Goal: Information Seeking & Learning: Learn about a topic

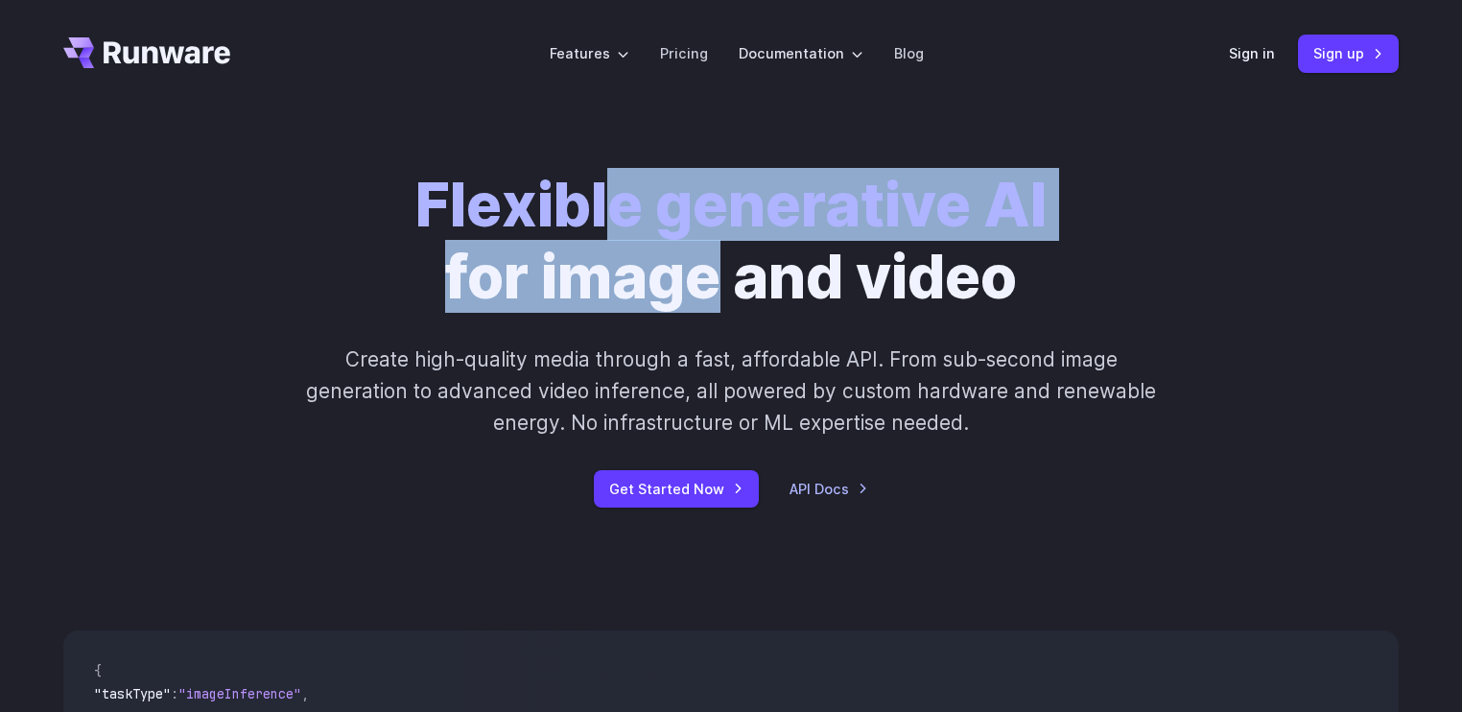
drag, startPoint x: 618, startPoint y: 219, endPoint x: 731, endPoint y: 260, distance: 120.5
click at [731, 260] on h1 "Flexible generative AI for image and video" at bounding box center [730, 241] width 631 height 144
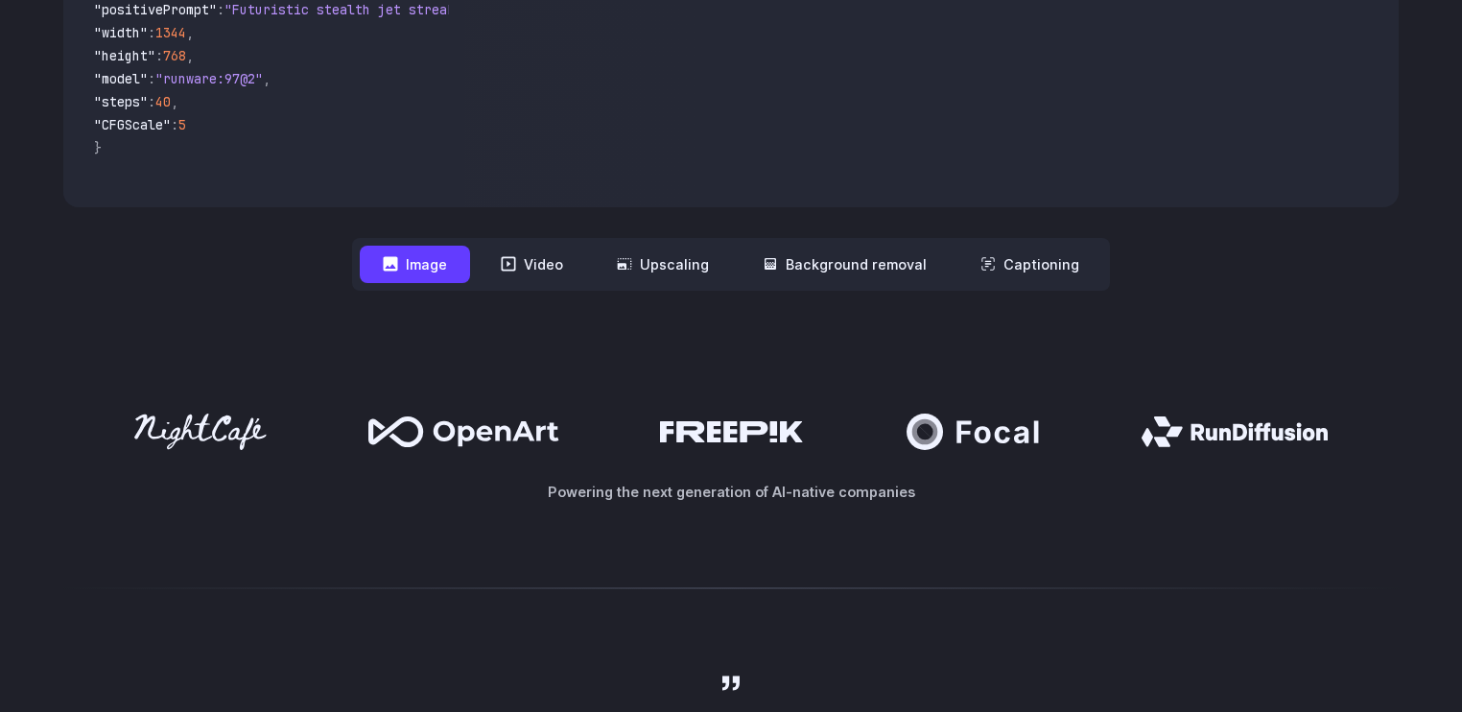
scroll to position [733, 0]
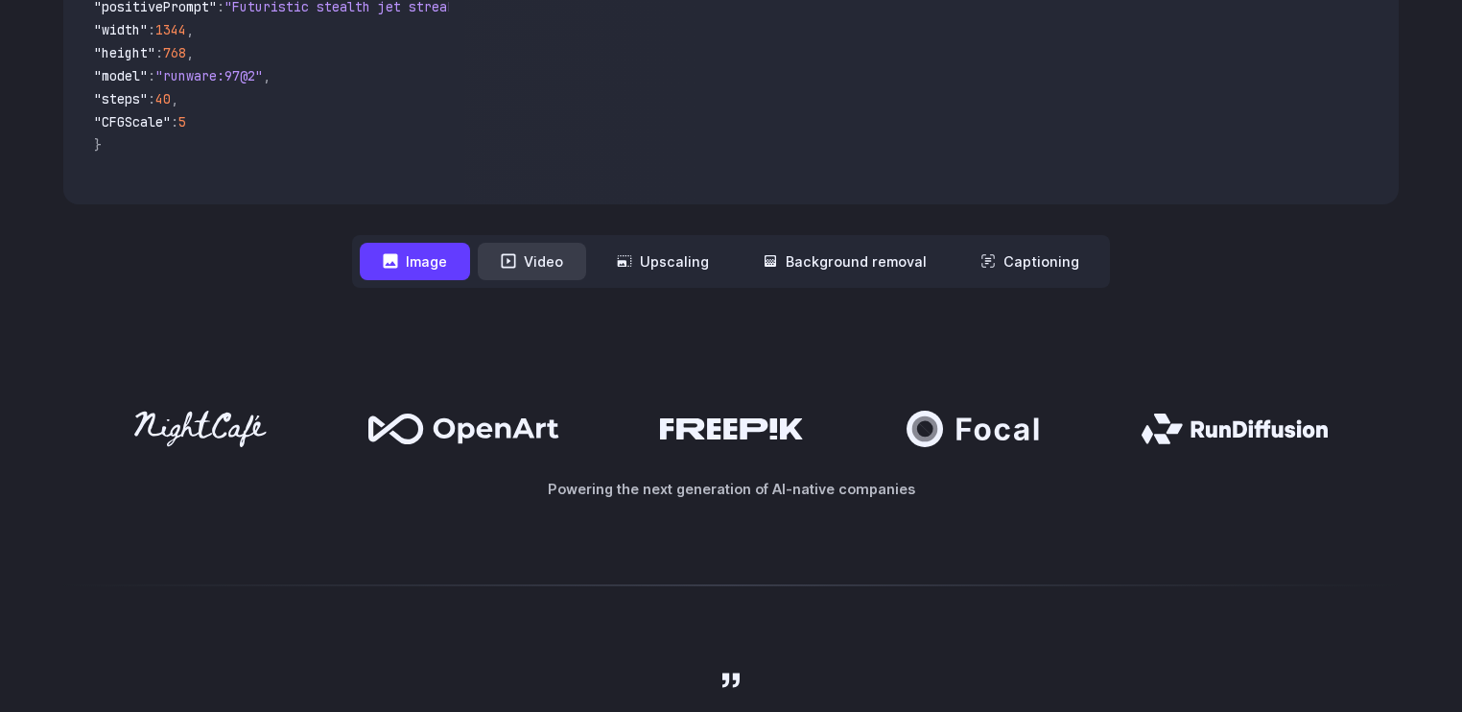
click at [529, 247] on button "Video" at bounding box center [532, 261] width 108 height 37
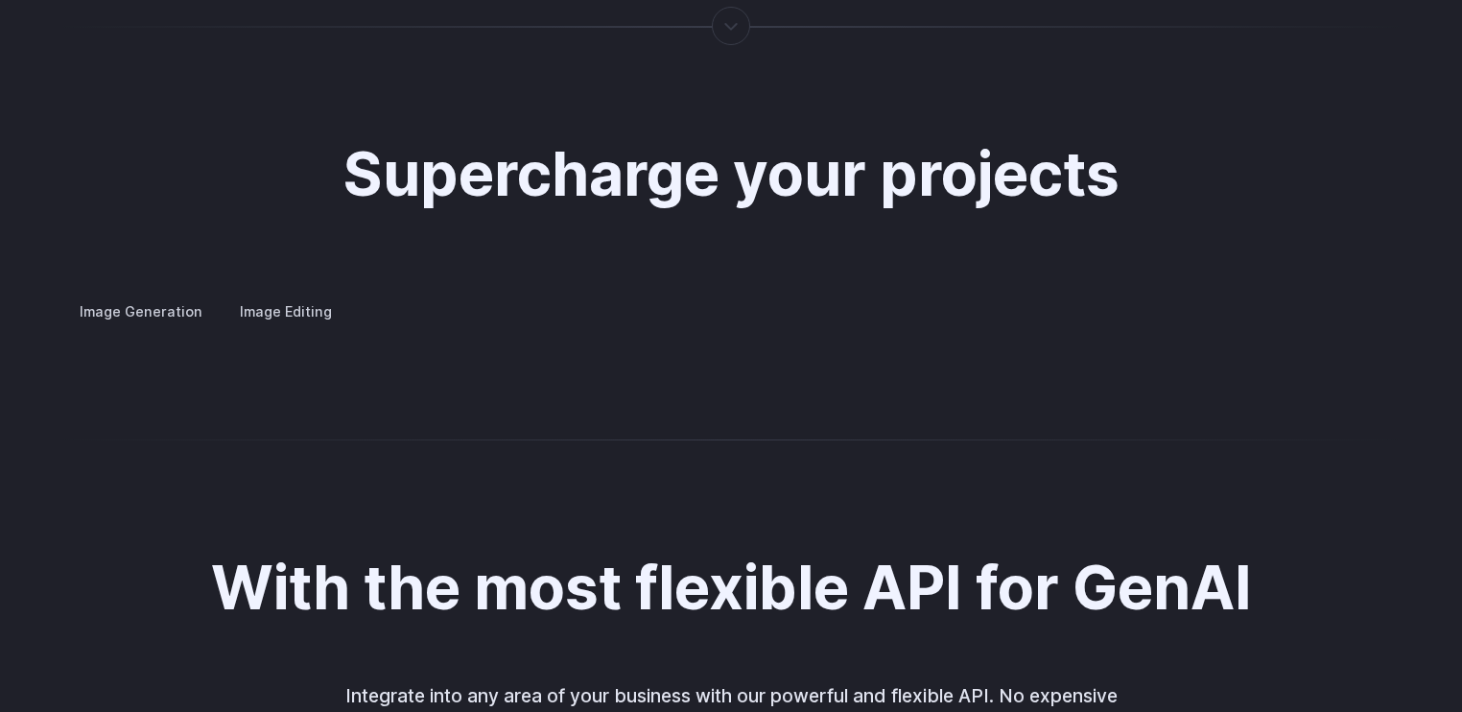
scroll to position [3552, 0]
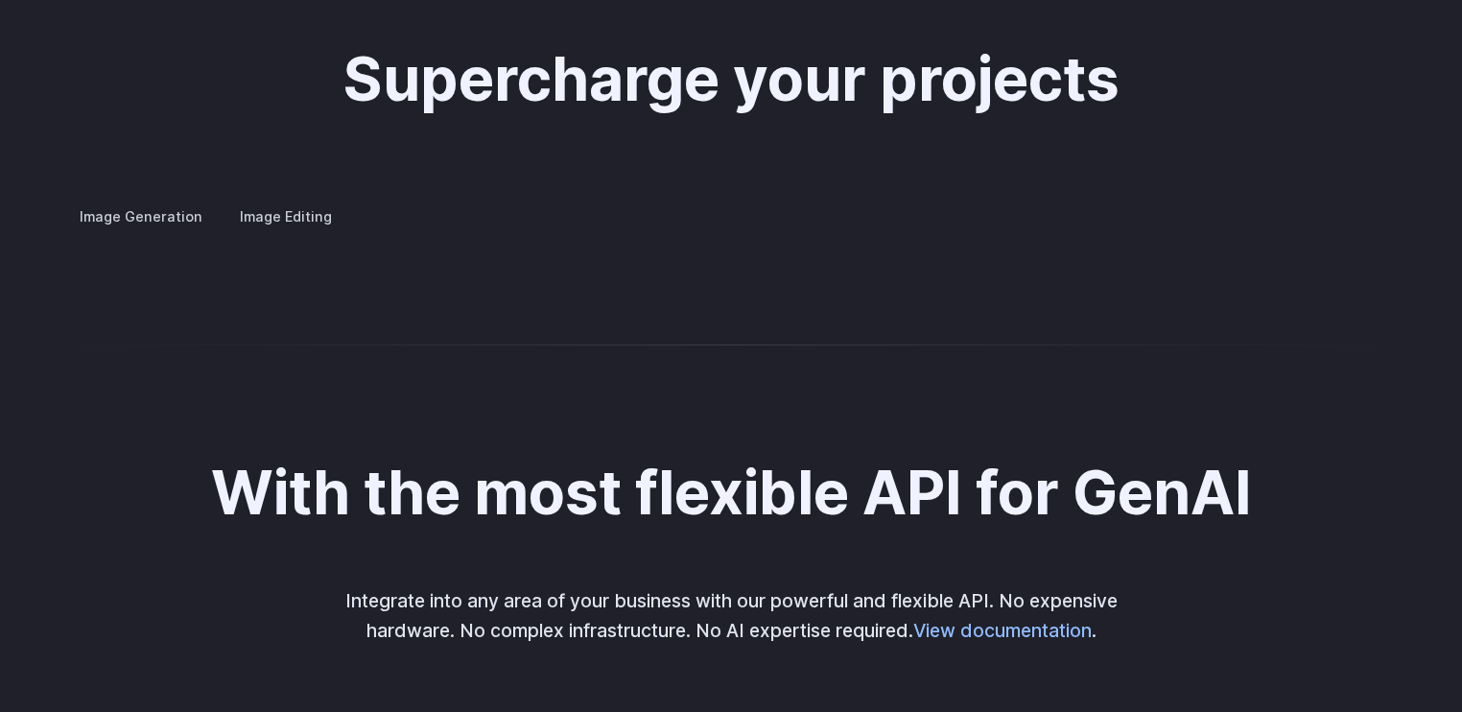
click at [0, 0] on summary "Custom avatars" at bounding box center [0, 0] width 0 height 0
click at [0, 0] on summary "Concept design" at bounding box center [0, 0] width 0 height 0
click at [0, 0] on summary "Creative styling" at bounding box center [0, 0] width 0 height 0
click at [0, 0] on details "Architecture Visualize architectural designs with ease, from initial sketches t…" at bounding box center [0, 0] width 0 height 0
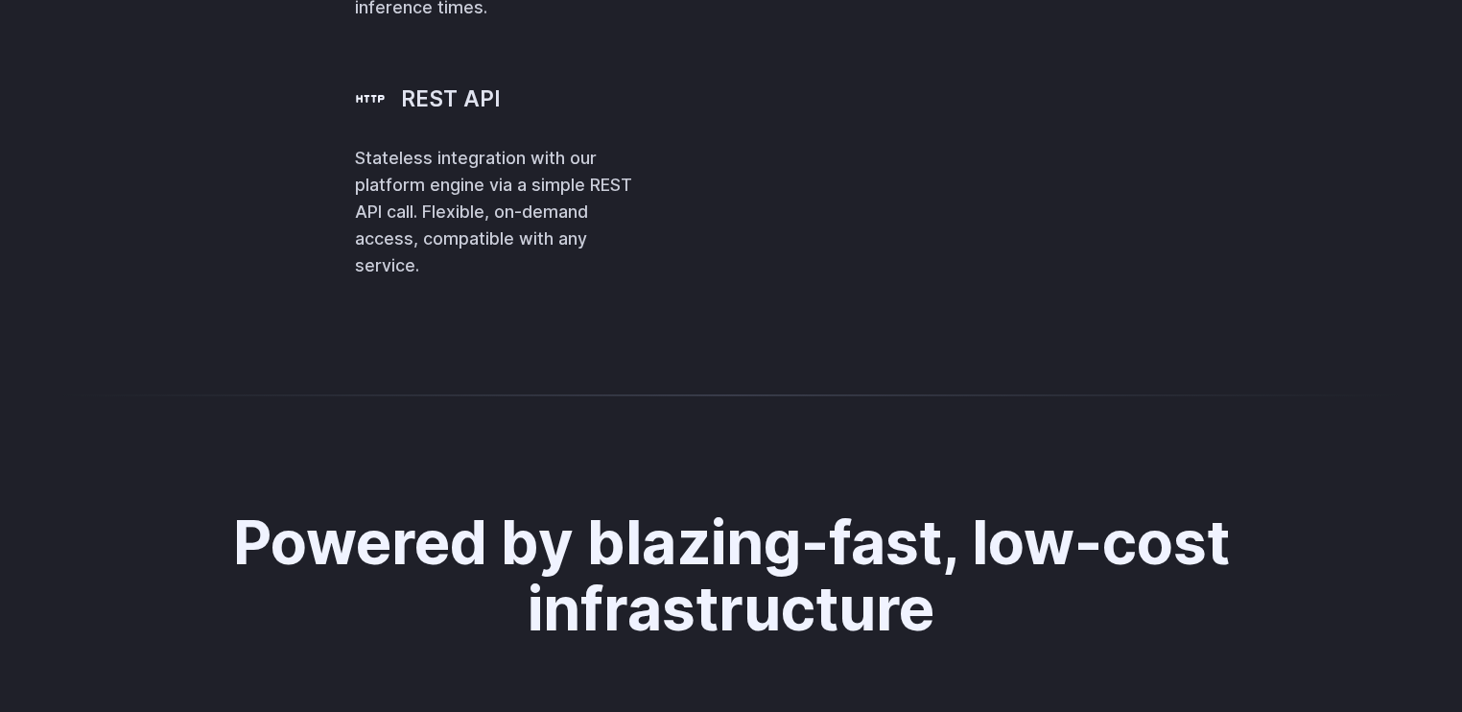
scroll to position [4498, 0]
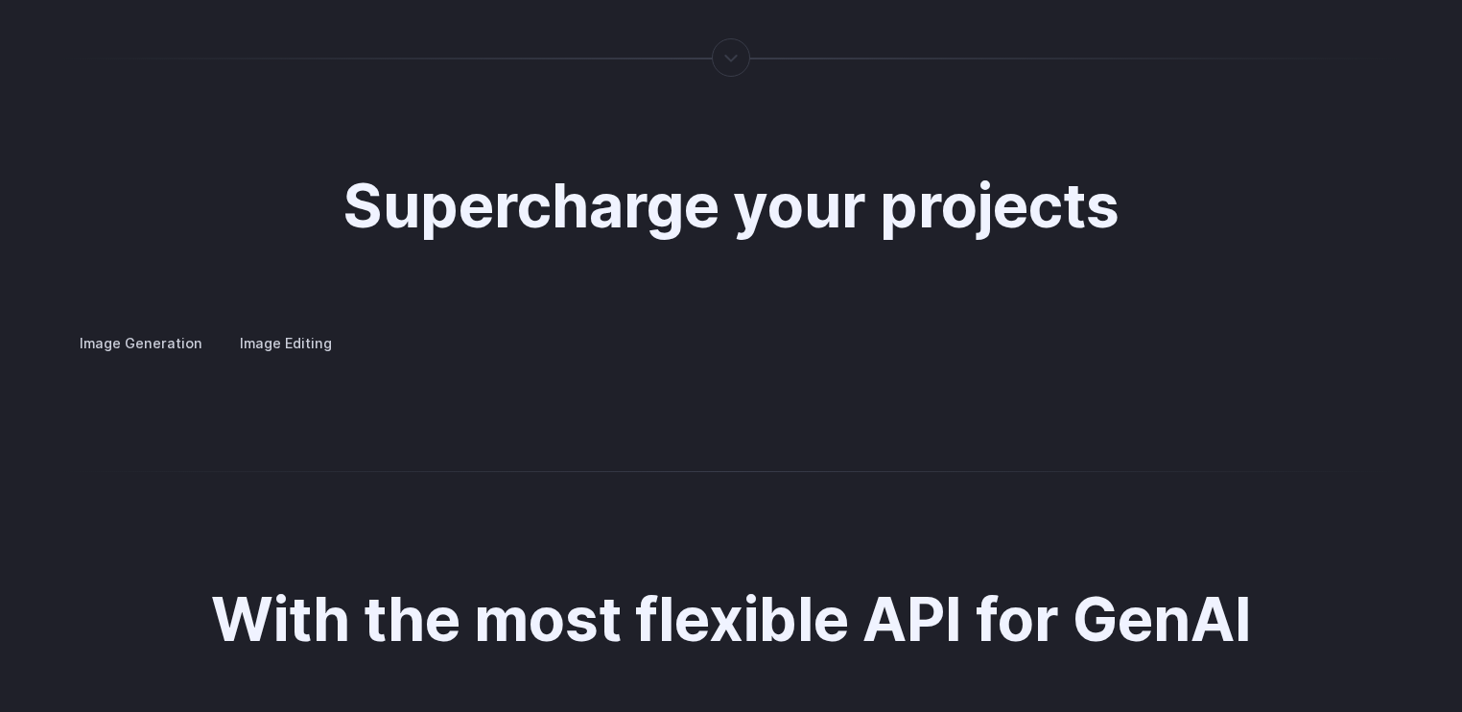
scroll to position [3583, 0]
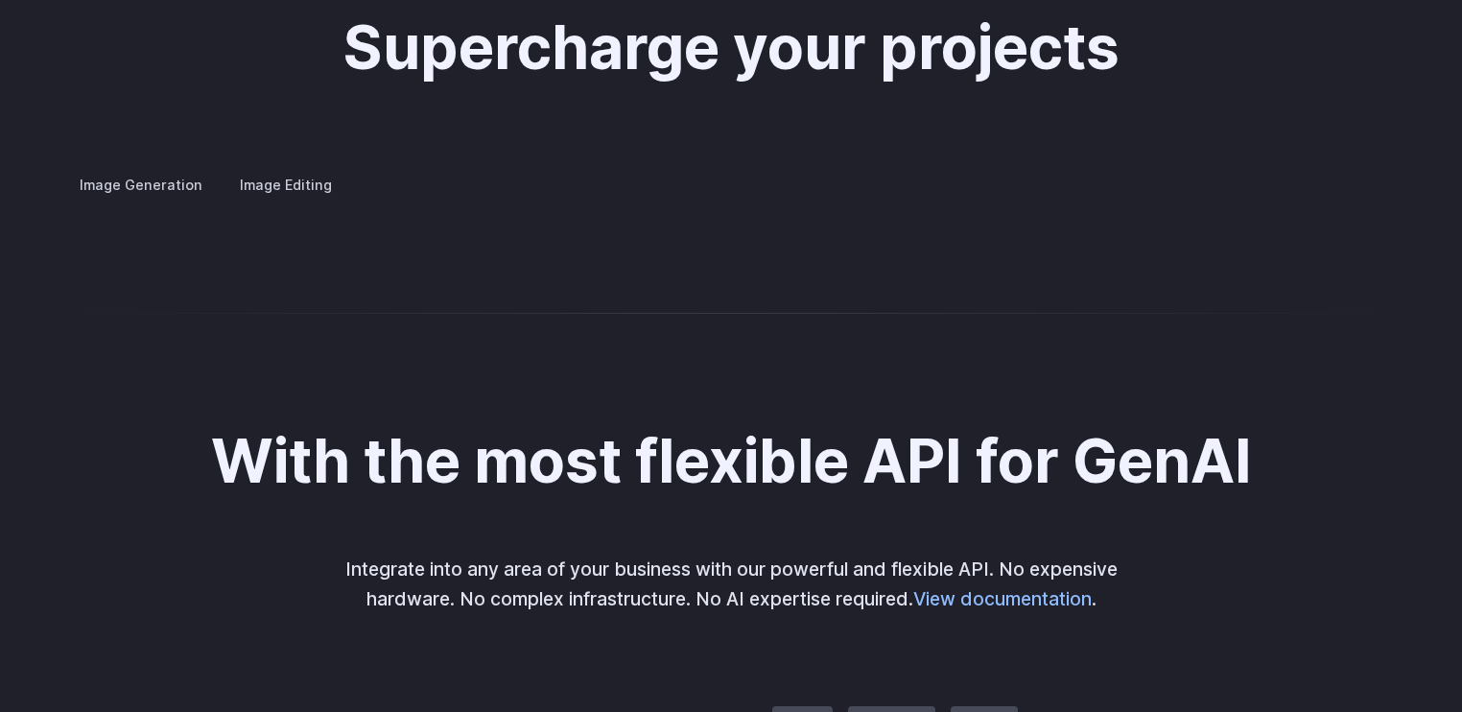
click at [0, 0] on summary "Custom avatars" at bounding box center [0, 0] width 0 height 0
click at [0, 0] on button "Go to 3 of 4" at bounding box center [0, 0] width 0 height 0
click at [0, 0] on button "Go to 4 of 4" at bounding box center [0, 0] width 0 height 0
click at [0, 0] on summary "Concept design" at bounding box center [0, 0] width 0 height 0
click at [0, 0] on summary "Product design" at bounding box center [0, 0] width 0 height 0
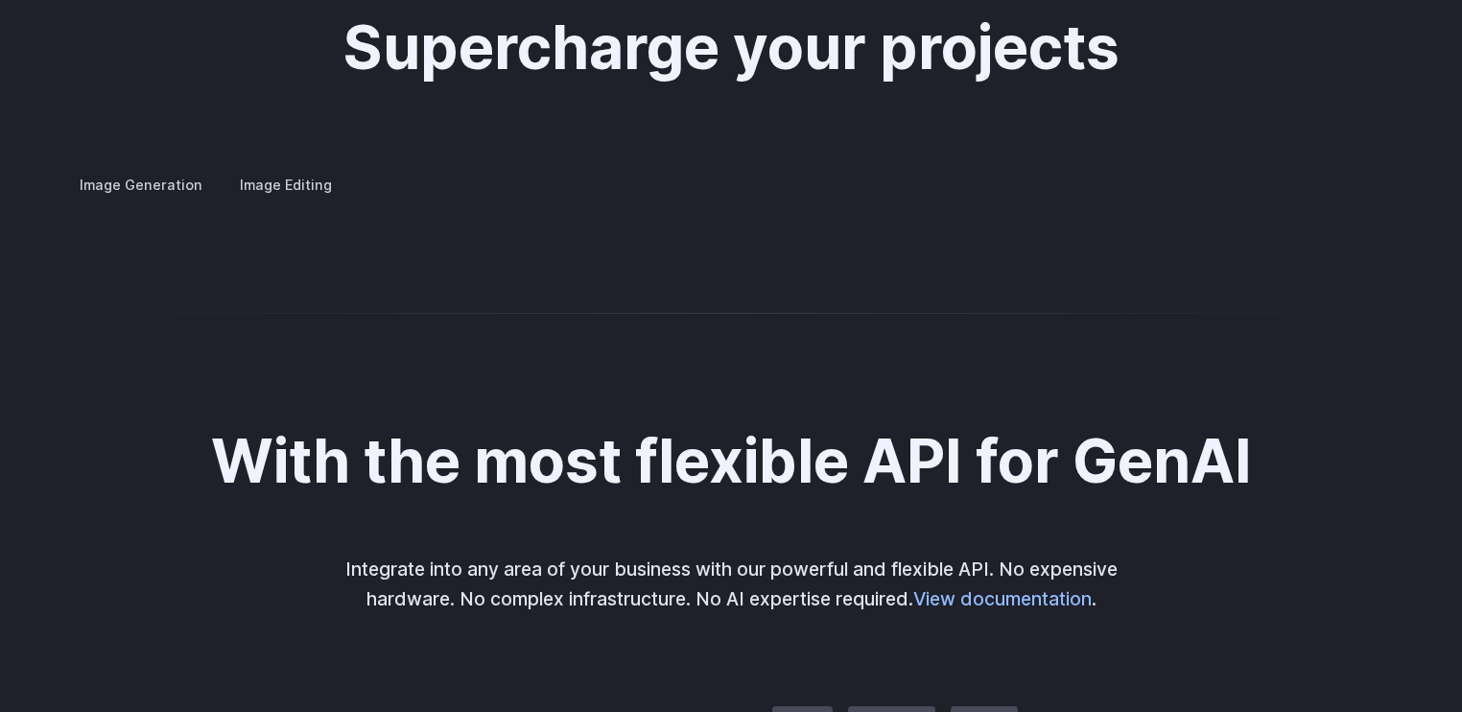
click at [0, 0] on summary "Personalized assets" at bounding box center [0, 0] width 0 height 0
click at [0, 0] on p "Say goodbye to generic stock photos with custom images for any scenario." at bounding box center [0, 0] width 0 height 0
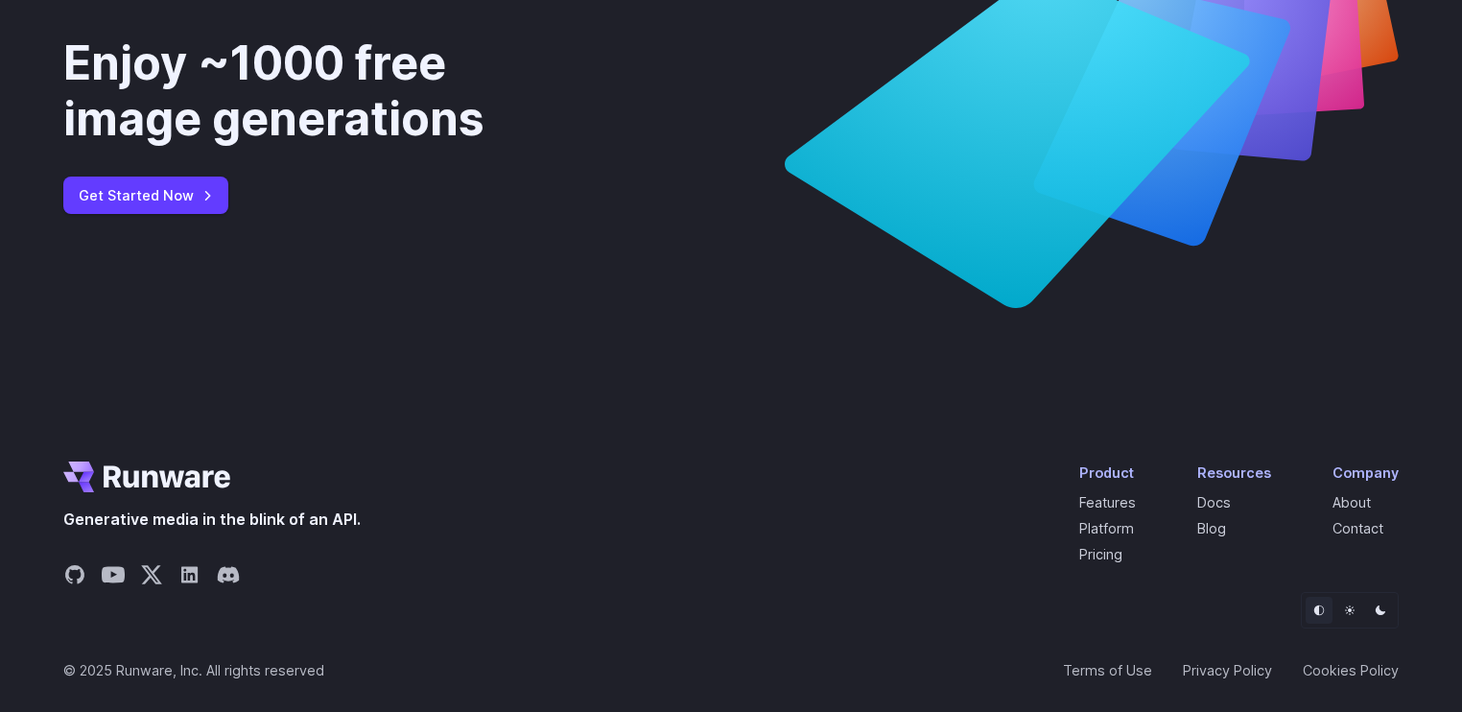
scroll to position [6984, 0]
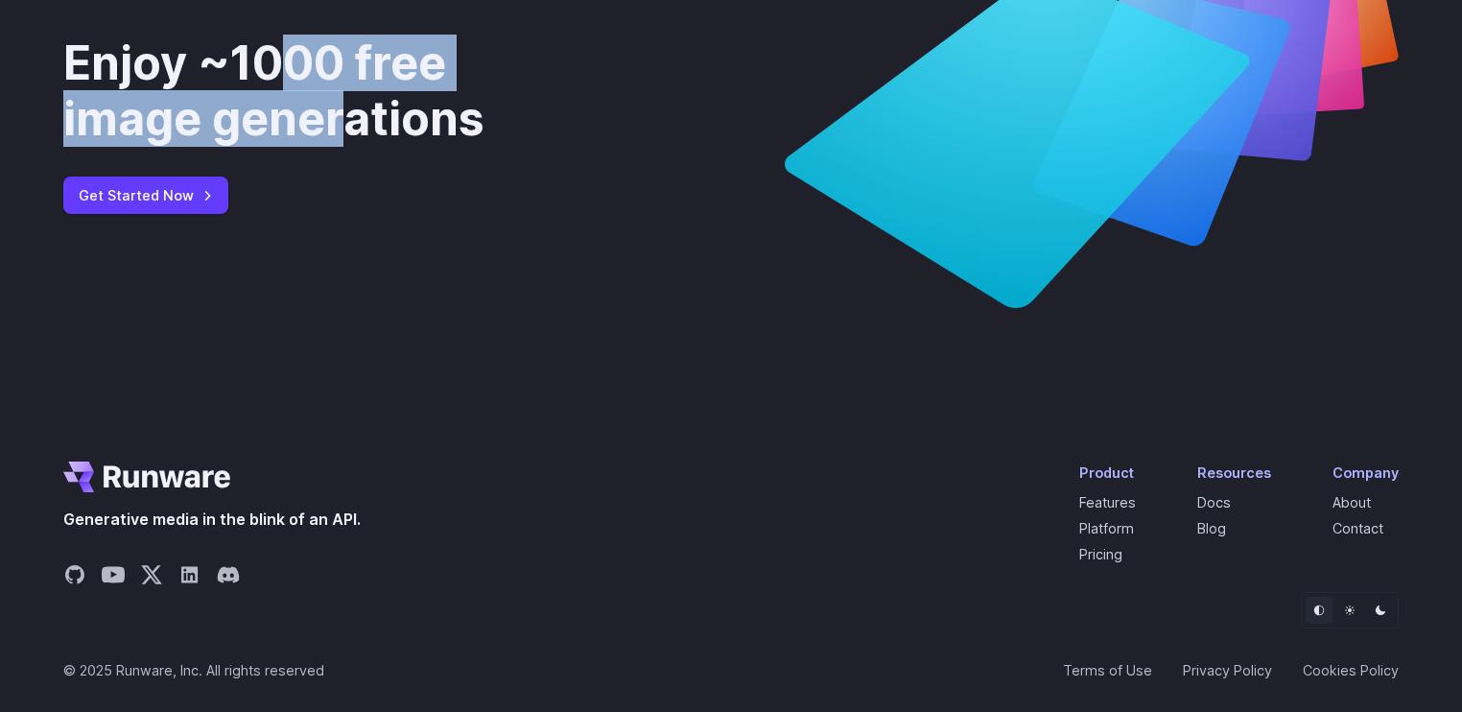
drag, startPoint x: 278, startPoint y: 305, endPoint x: 360, endPoint y: 356, distance: 96.1
click at [360, 146] on div "Enjoy ~1000 free image generations" at bounding box center [324, 90] width 522 height 110
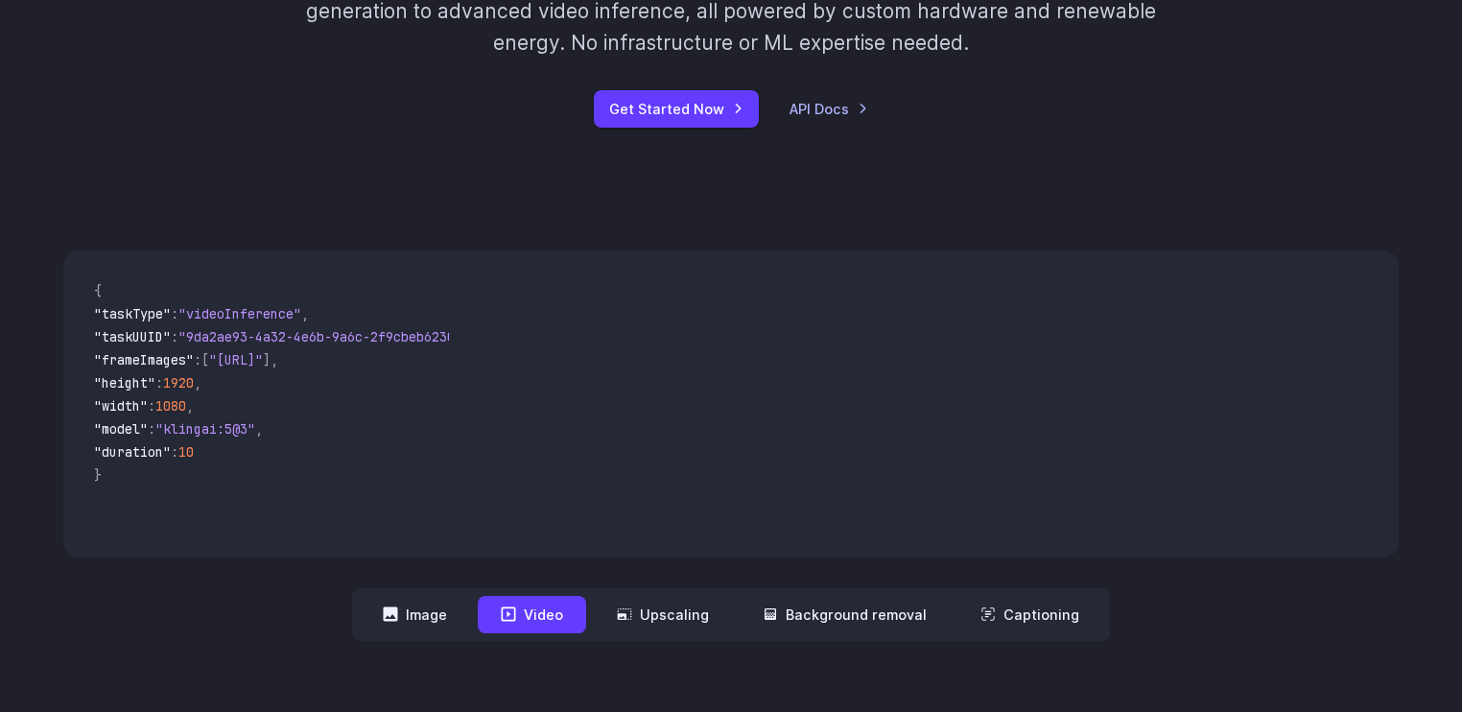
scroll to position [364, 0]
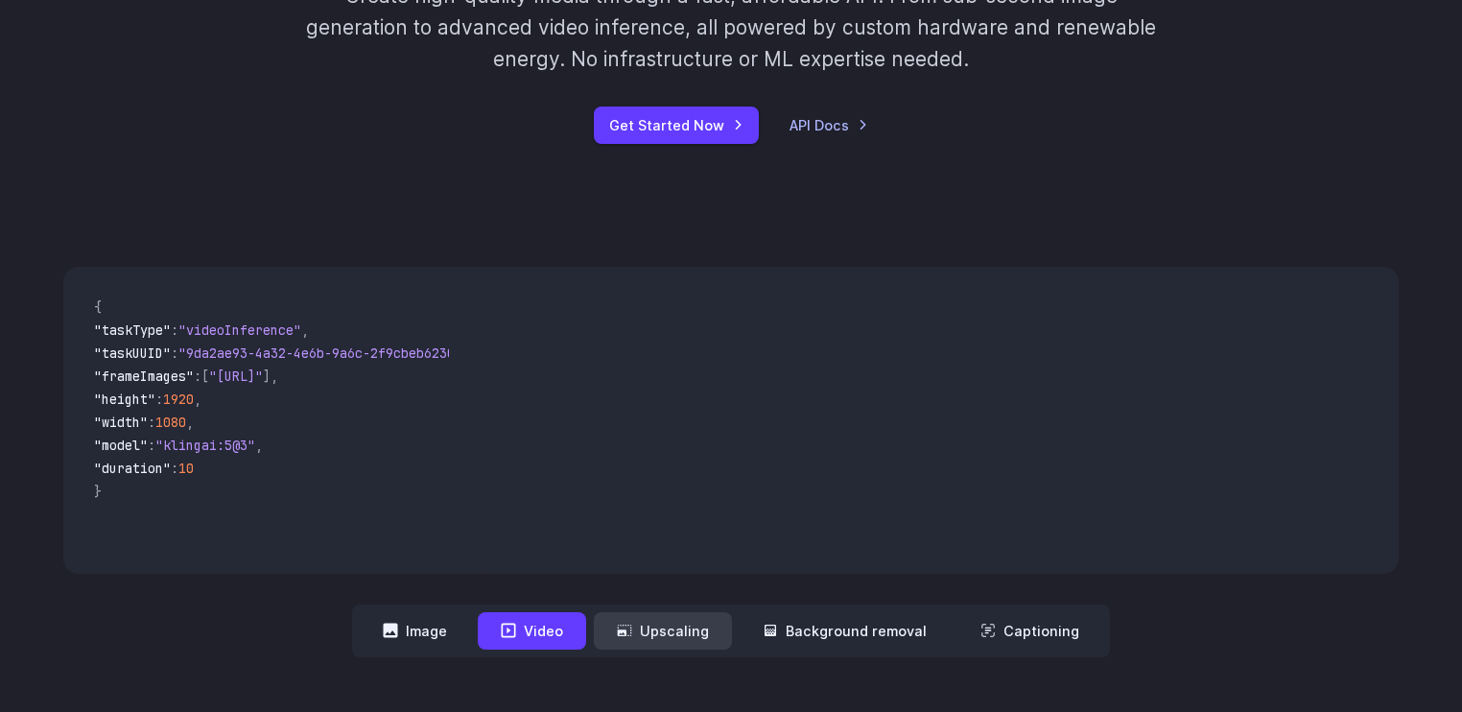
click at [660, 632] on button "Upscaling" at bounding box center [663, 630] width 138 height 37
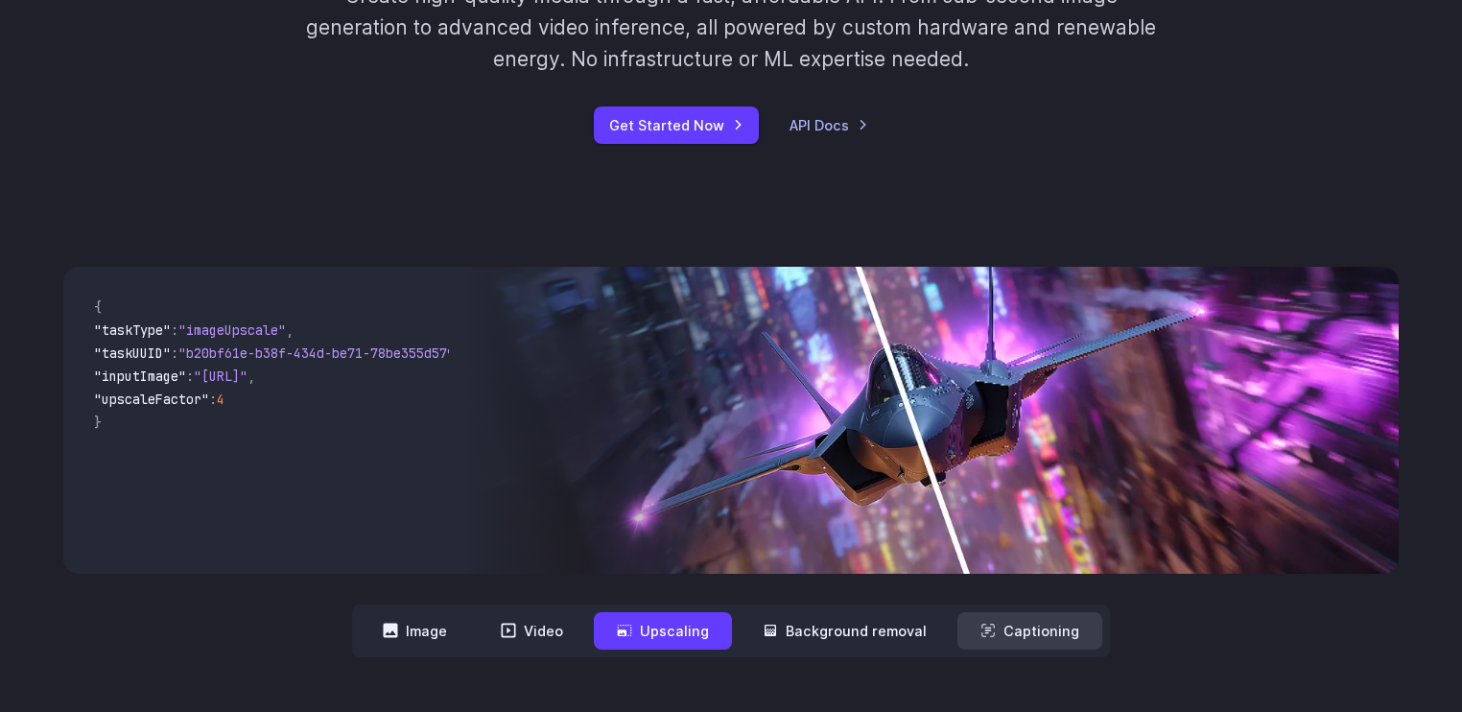
click at [1073, 637] on button "Captioning" at bounding box center [1029, 630] width 145 height 37
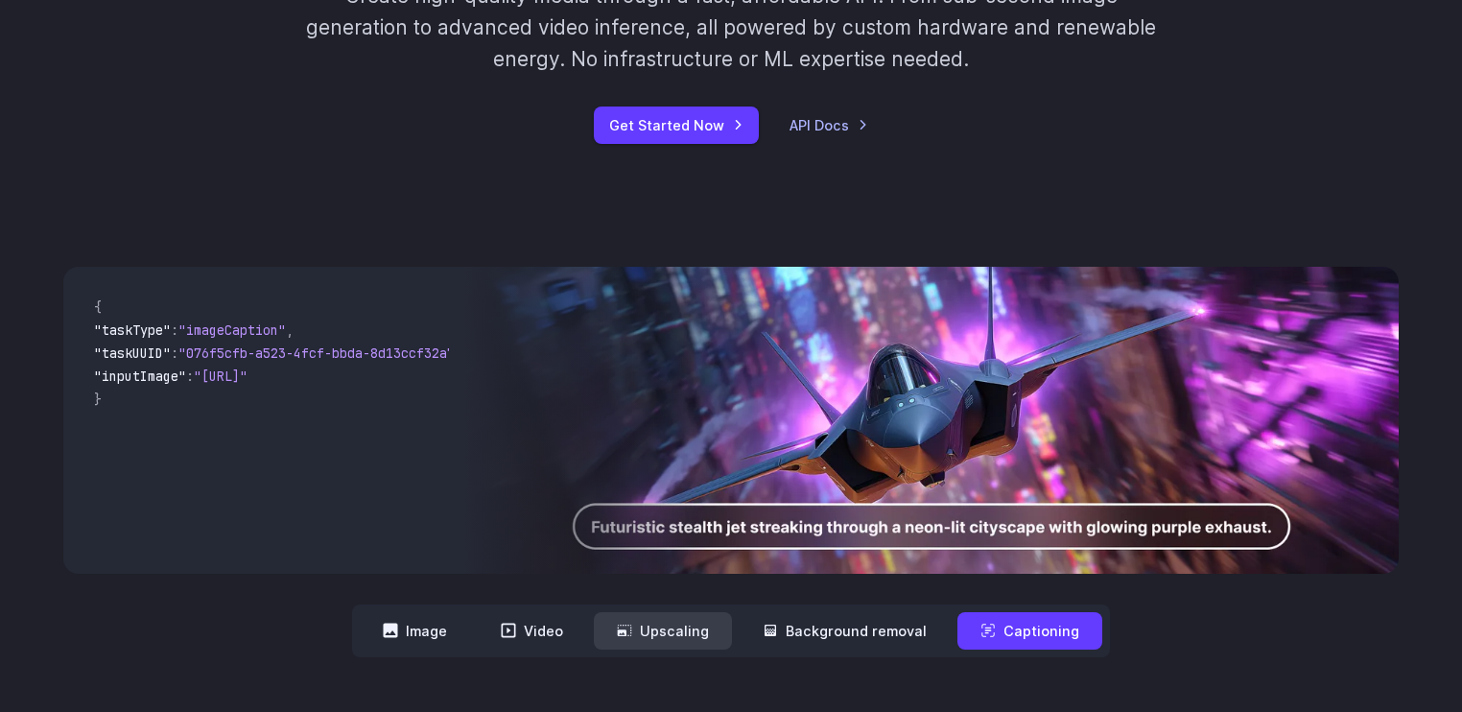
click at [659, 648] on button "Upscaling" at bounding box center [663, 630] width 138 height 37
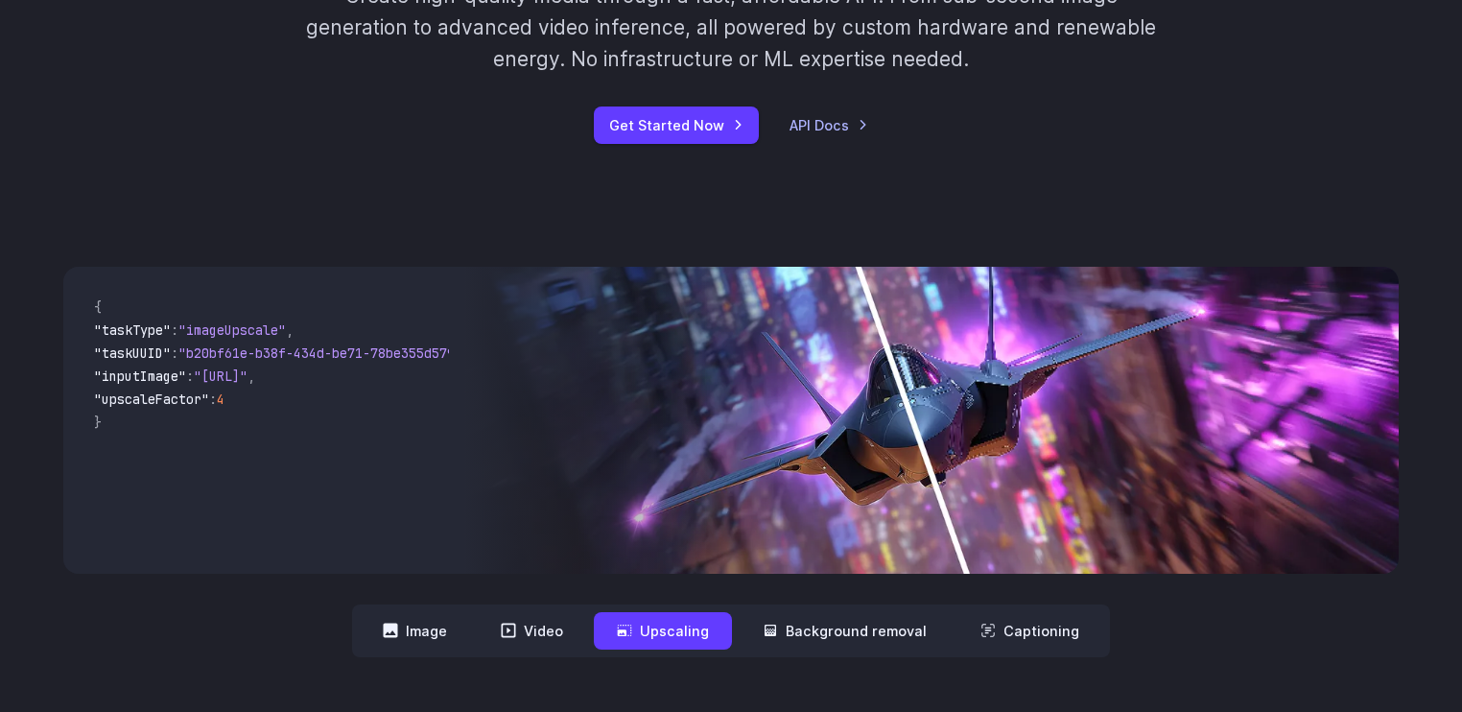
scroll to position [0, 0]
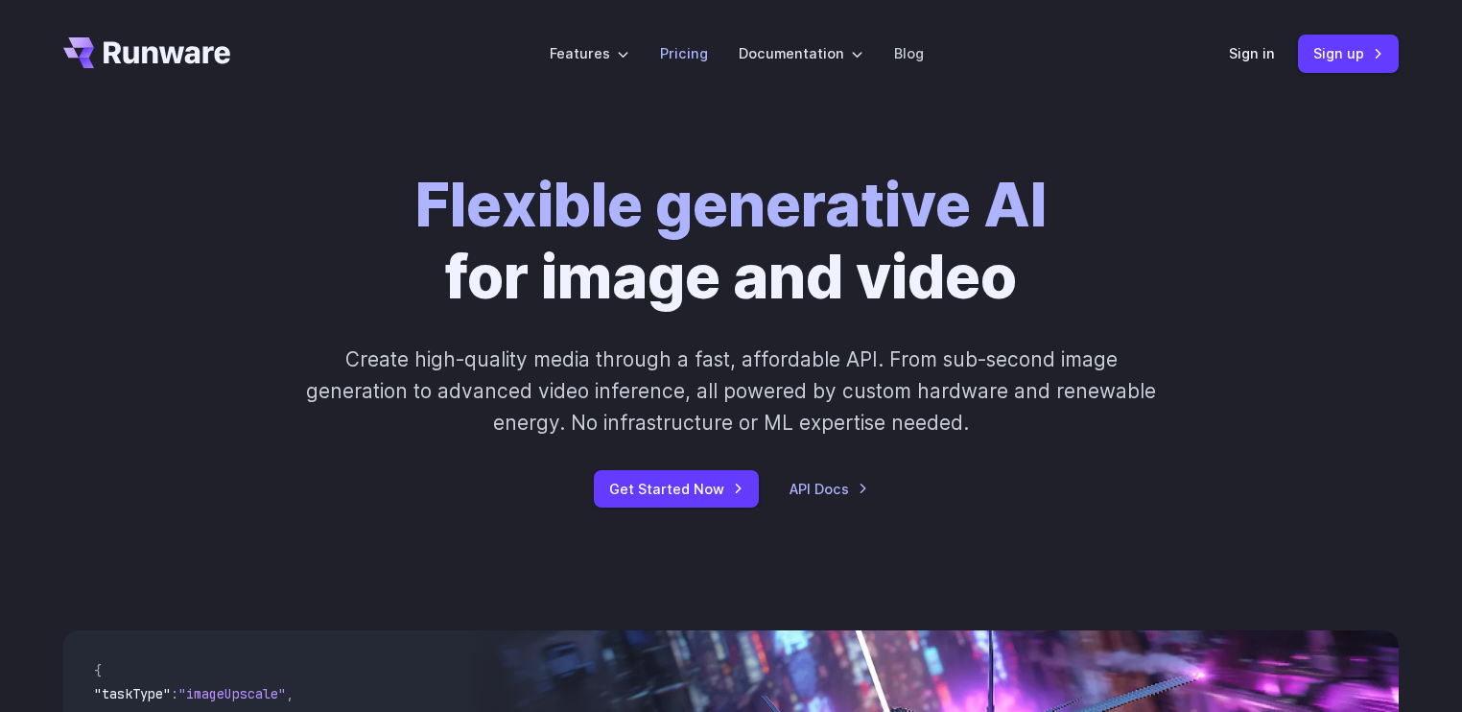
click at [676, 46] on link "Pricing" at bounding box center [684, 53] width 48 height 22
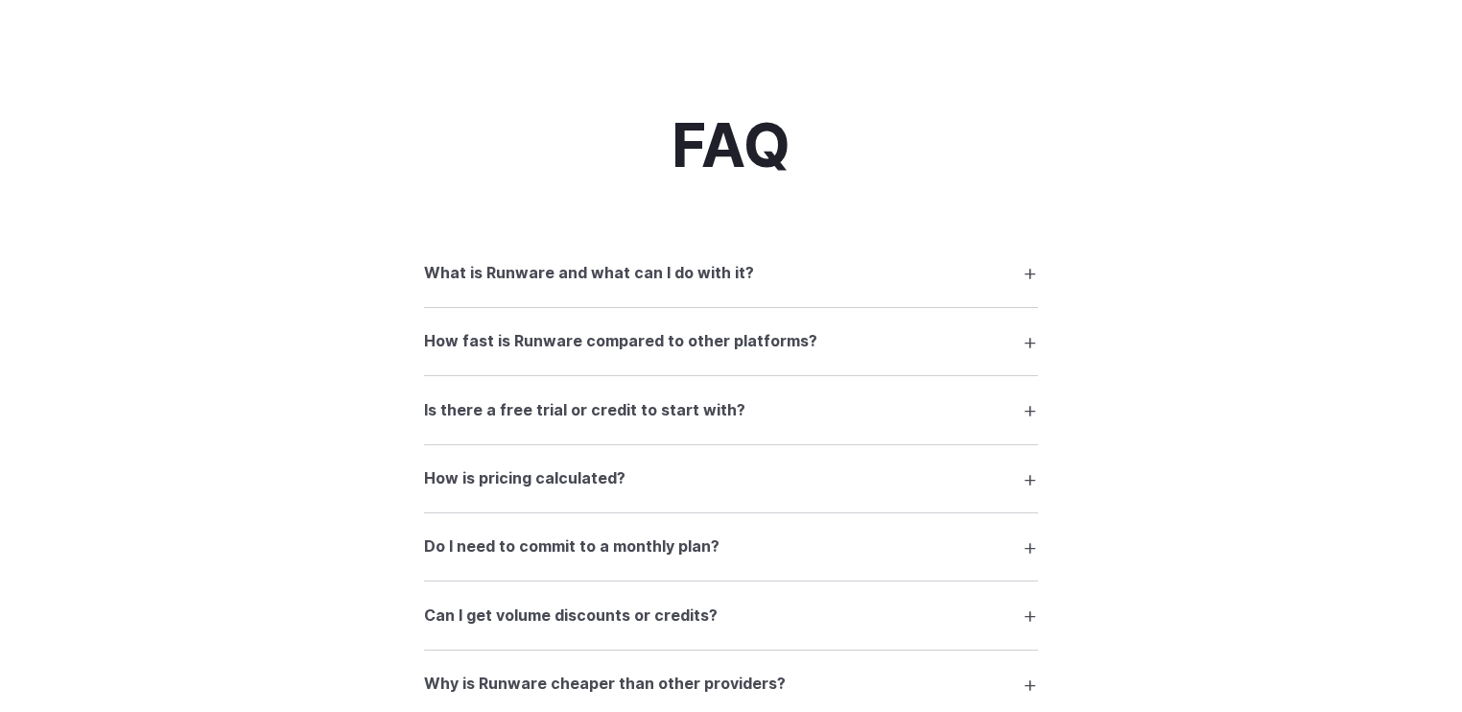
scroll to position [2489, 0]
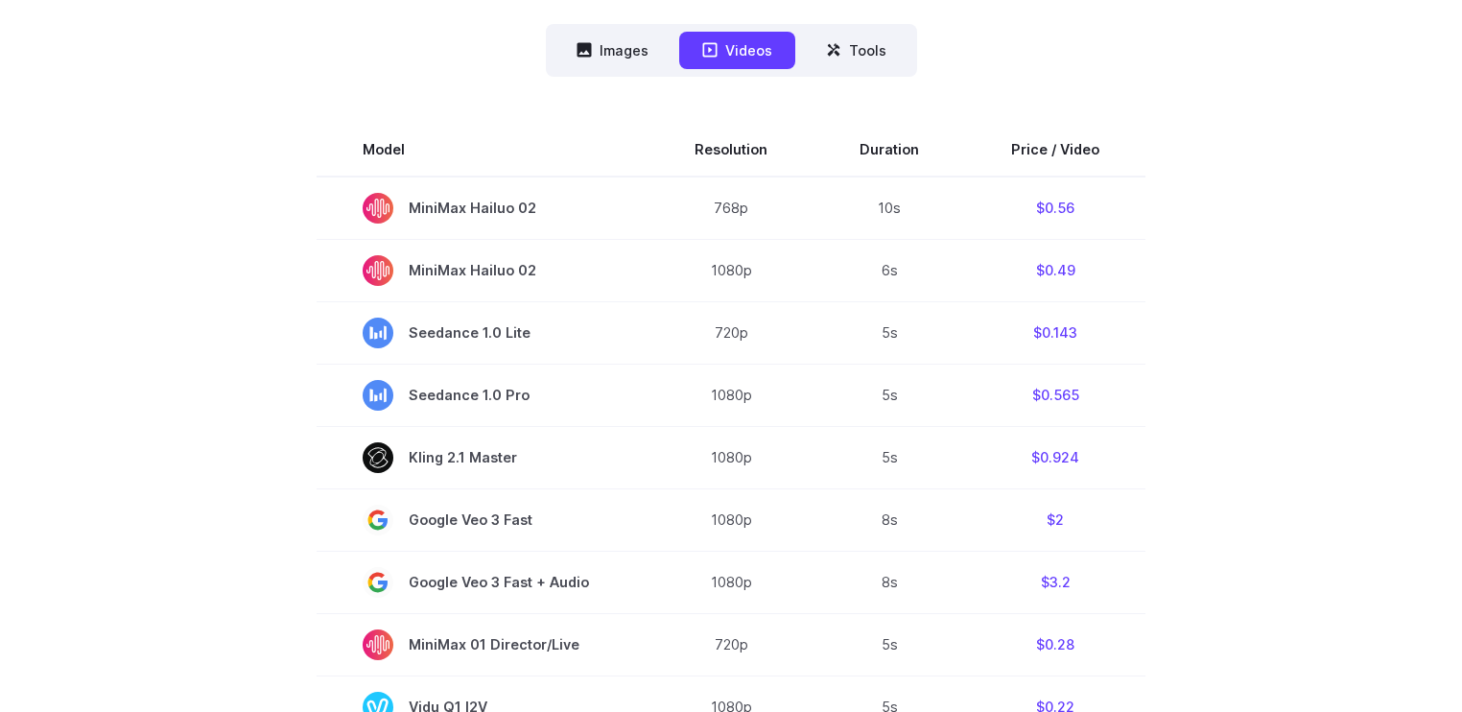
scroll to position [127, 0]
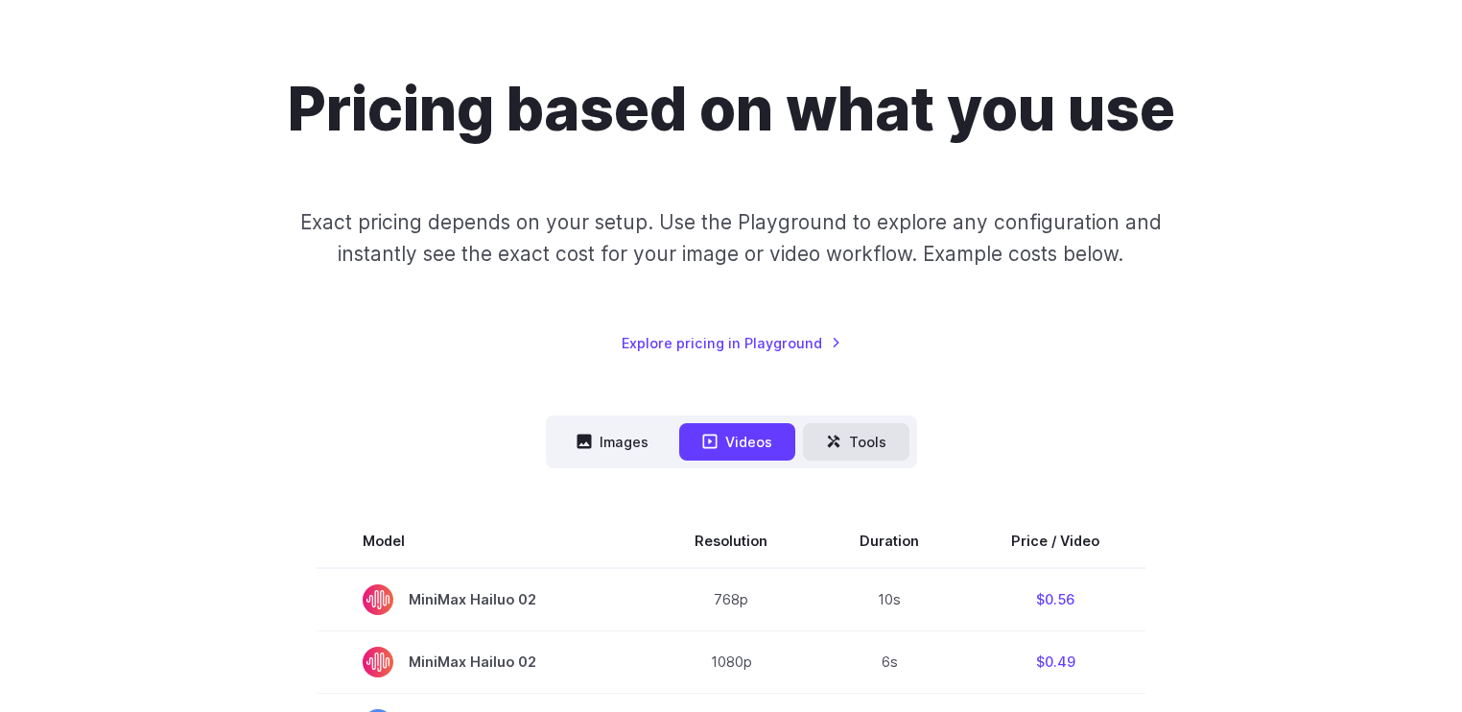
click at [859, 430] on button "Tools" at bounding box center [856, 441] width 106 height 37
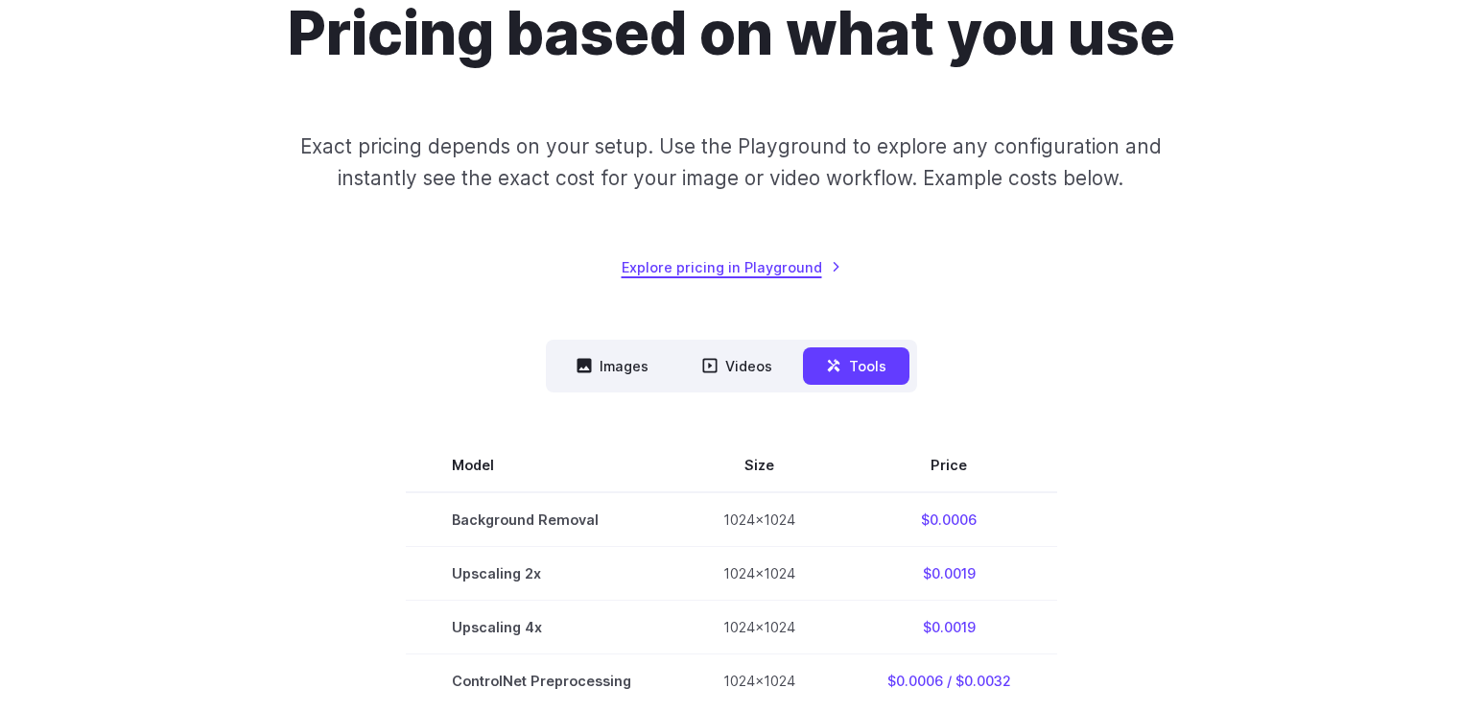
scroll to position [399, 0]
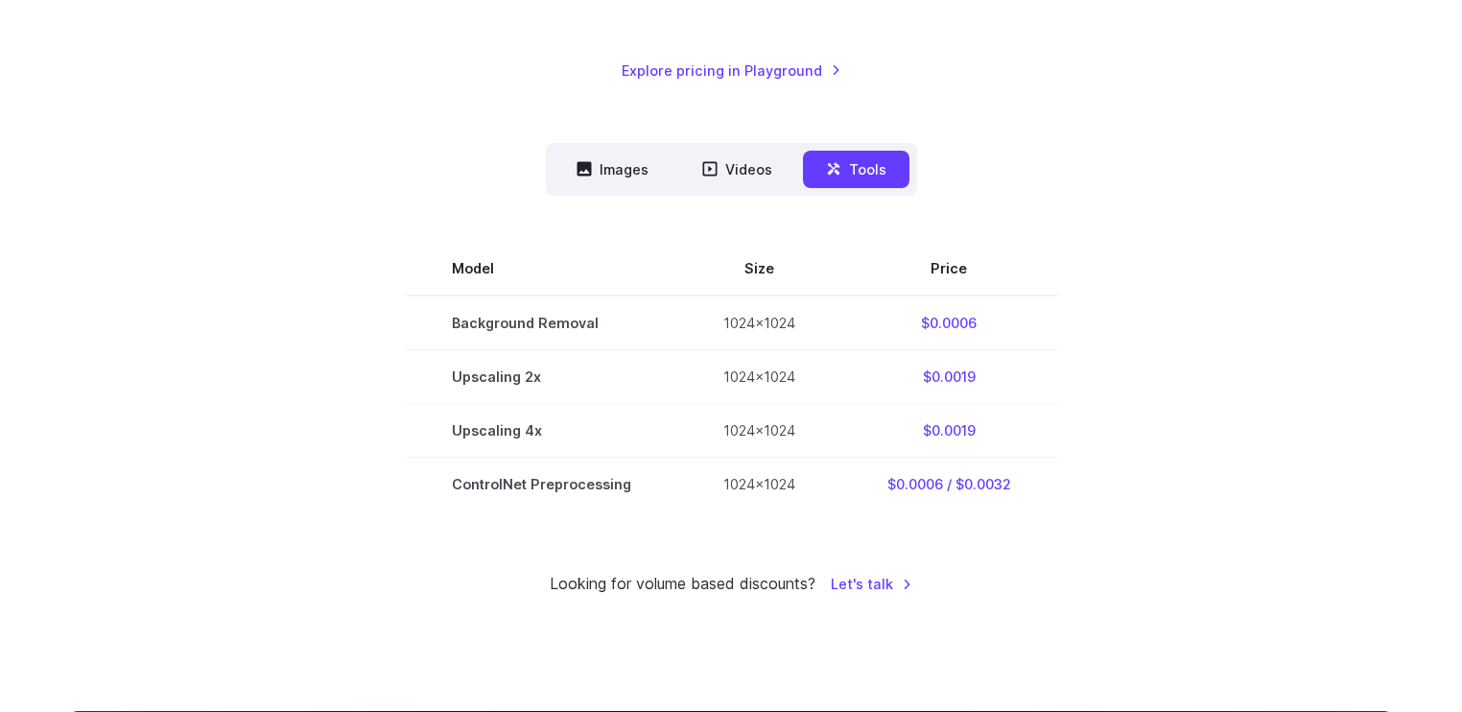
click at [1268, 385] on section "Model Size Price Background Removal 1024x1024 $0.0006 Upscaling 2x 1024x1024 $0…" at bounding box center [730, 376] width 1335 height 269
click at [744, 180] on button "Videos" at bounding box center [737, 169] width 116 height 37
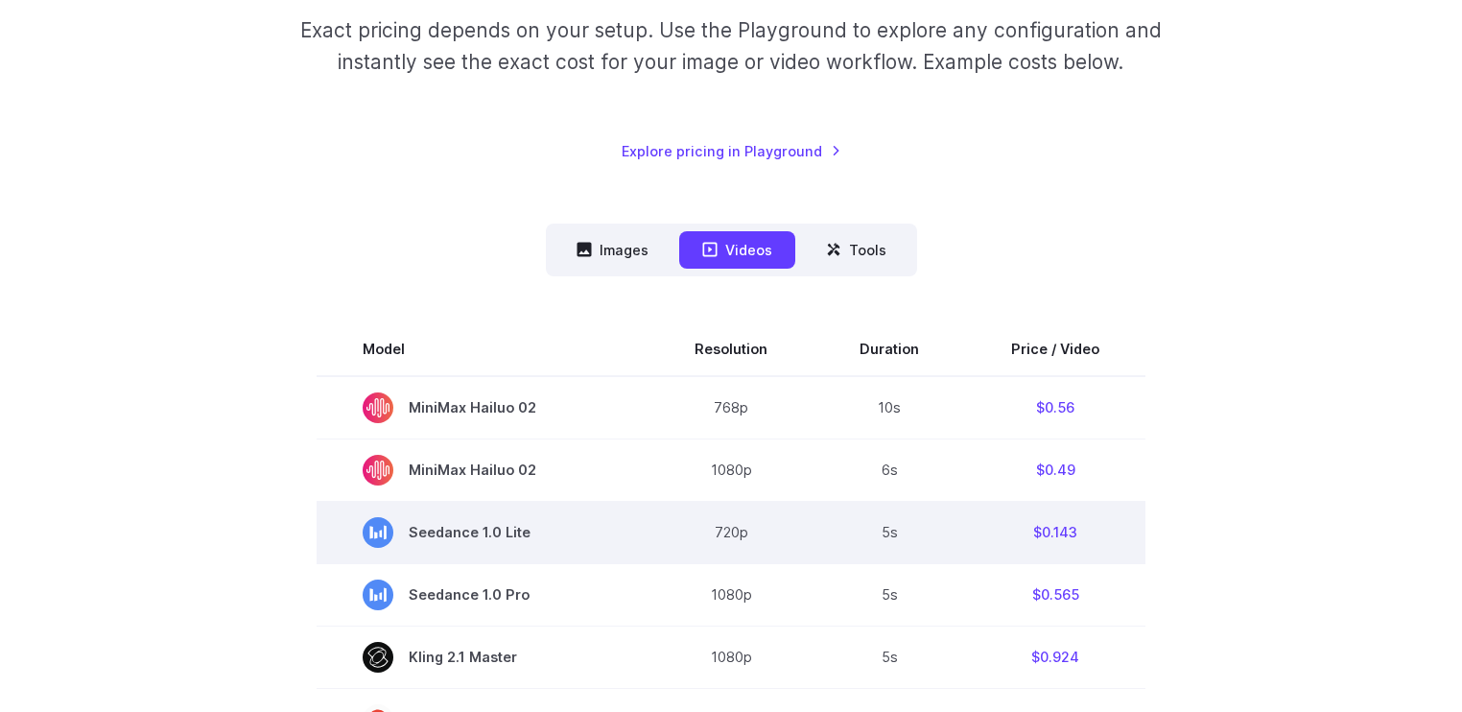
scroll to position [347, 0]
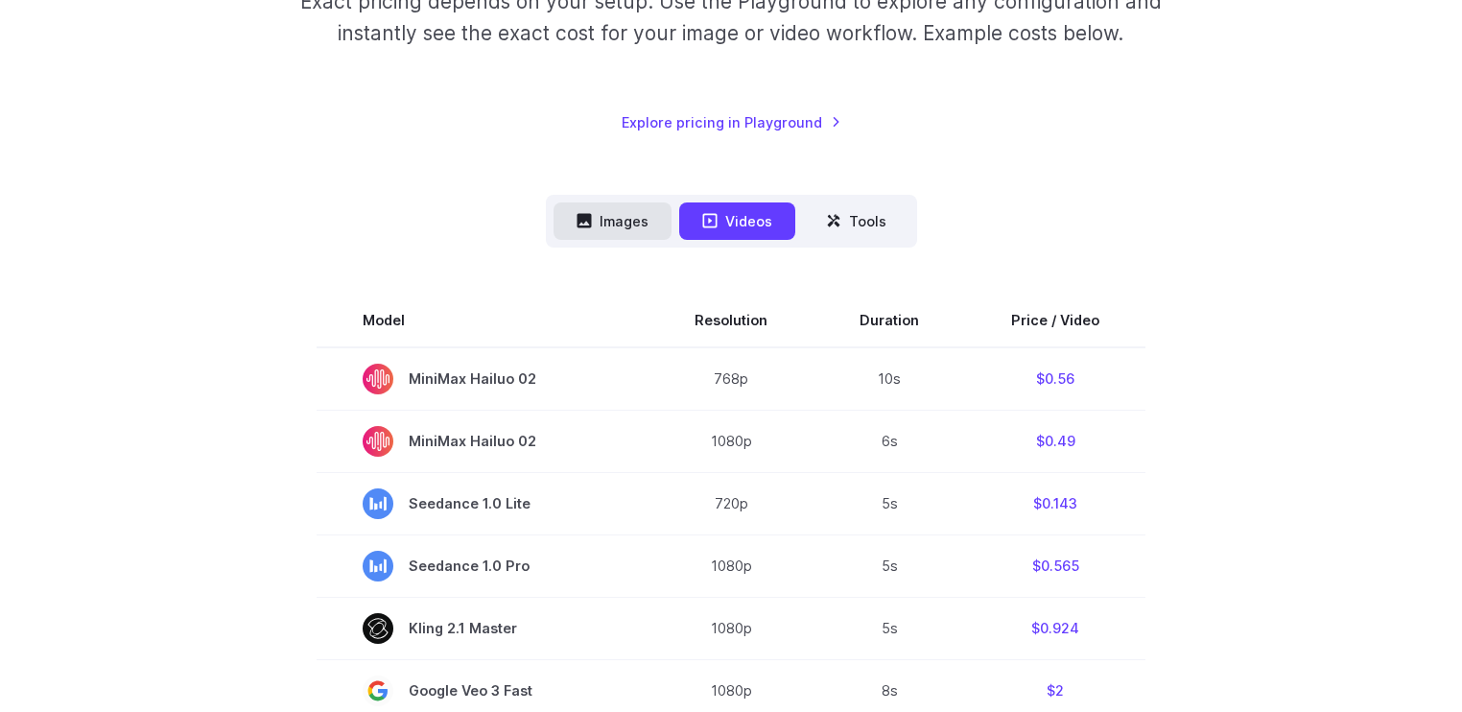
click at [618, 212] on button "Images" at bounding box center [612, 220] width 118 height 37
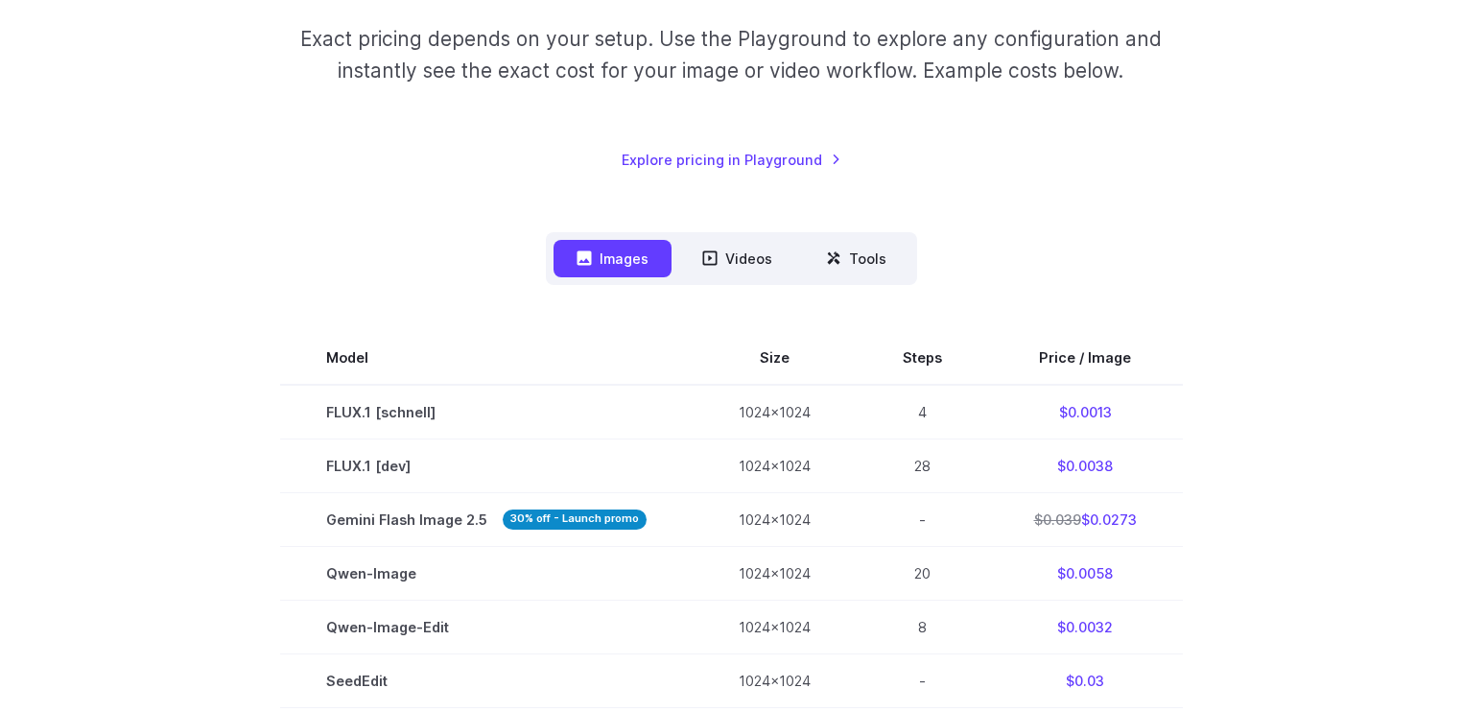
scroll to position [0, 0]
